Goal: Information Seeking & Learning: Learn about a topic

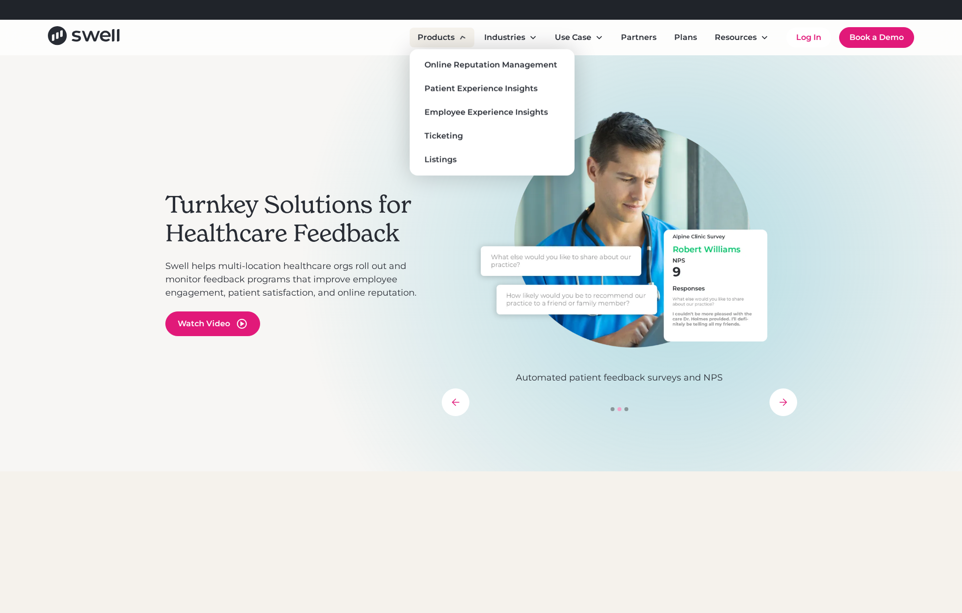
click at [461, 36] on icon at bounding box center [462, 37] width 9 height 9
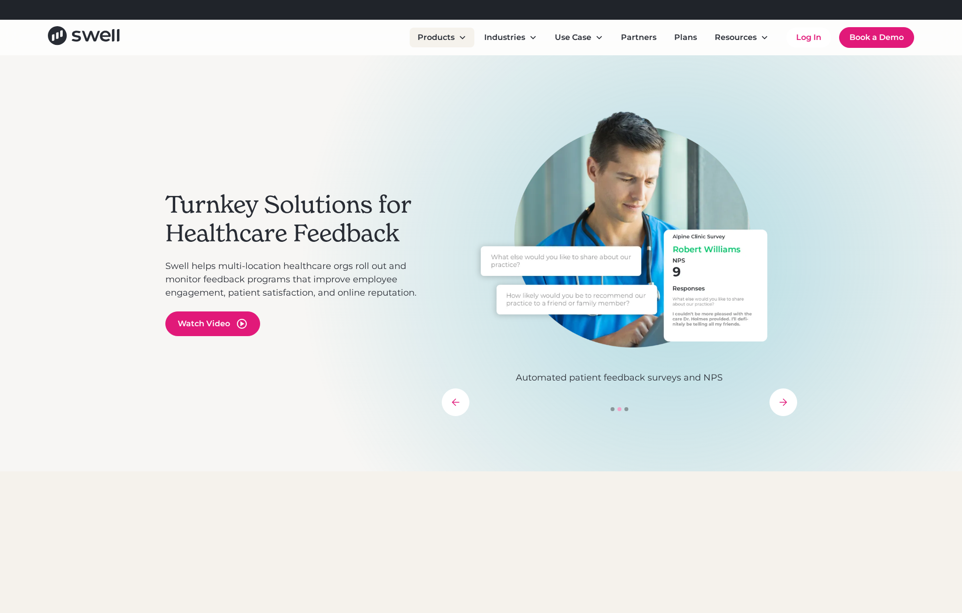
click at [461, 36] on icon at bounding box center [462, 38] width 8 height 8
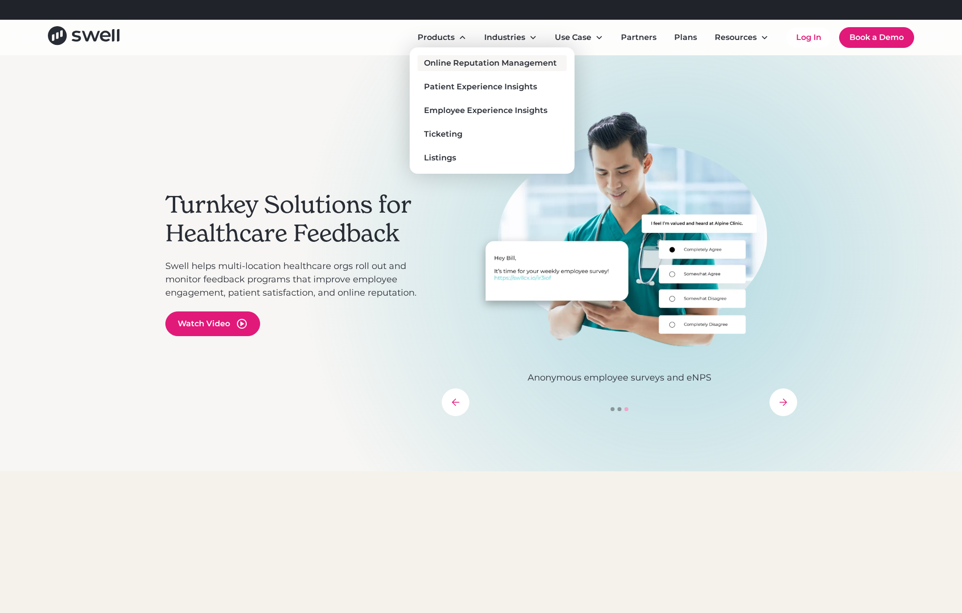
click at [467, 62] on div "Online Reputation Management" at bounding box center [490, 63] width 133 height 12
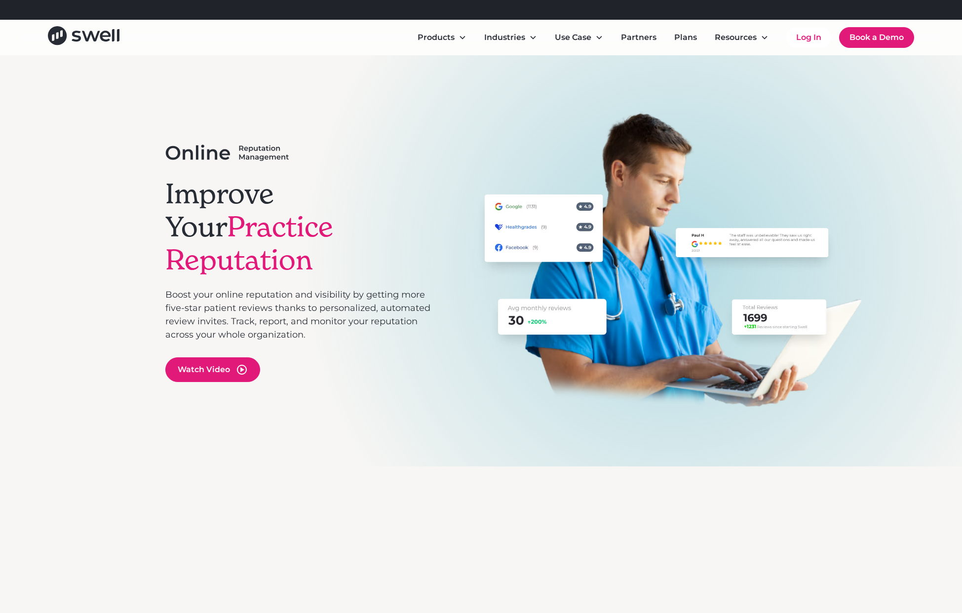
click at [273, 12] on div "Refer a clinic, get $300! Learn More" at bounding box center [493, 10] width 608 height 20
click at [254, 131] on div "Improve Your Practice Reputation Boost your online reputation and visibility by…" at bounding box center [481, 261] width 632 height 301
